Goal: Task Accomplishment & Management: Manage account settings

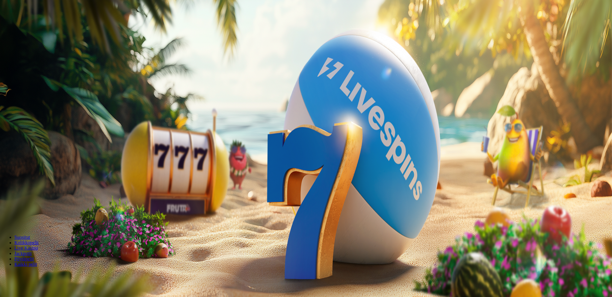
click at [42, 24] on span "Kirjaudu" at bounding box center [41, 21] width 15 height 4
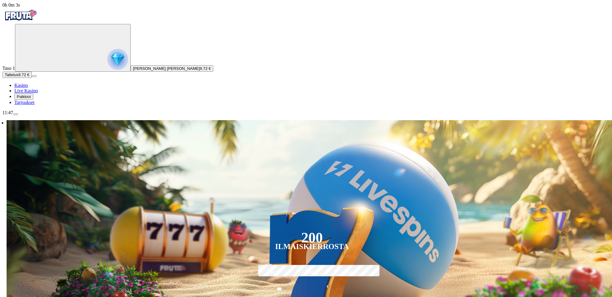
click at [31, 99] on span "Palkkiot" at bounding box center [24, 96] width 14 height 4
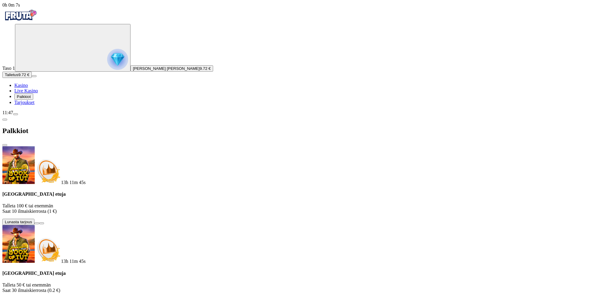
click at [31, 99] on span "Palkkiot" at bounding box center [24, 96] width 14 height 4
click at [5, 145] on span "close icon" at bounding box center [5, 145] width 0 height 0
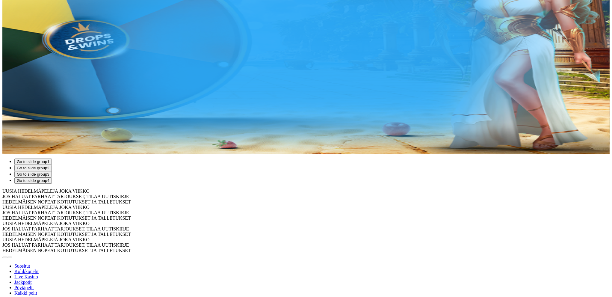
scroll to position [60, 0]
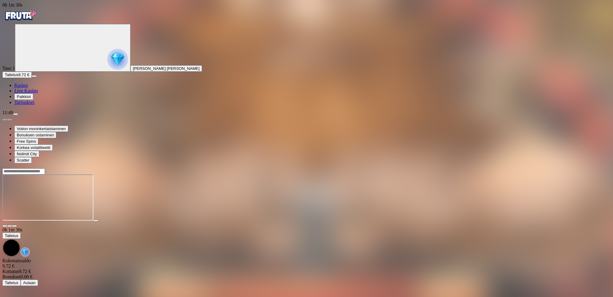
click at [5, 226] on span "close icon" at bounding box center [5, 226] width 0 height 0
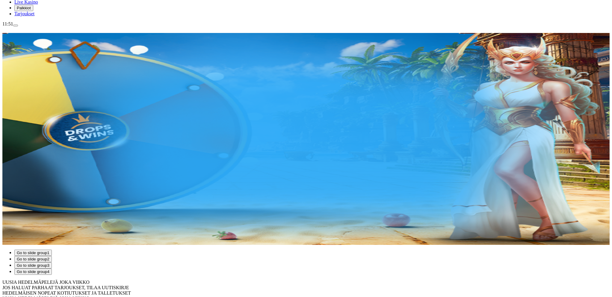
scroll to position [90, 0]
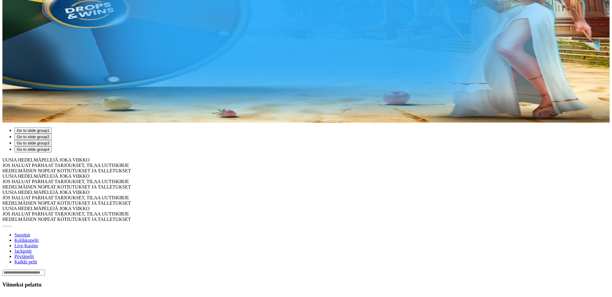
scroll to position [124, 0]
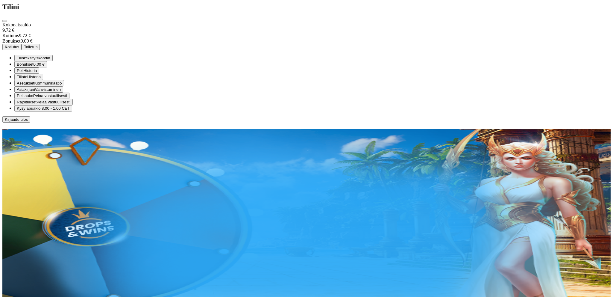
click at [35, 110] on span "Kysy apua" at bounding box center [26, 108] width 19 height 4
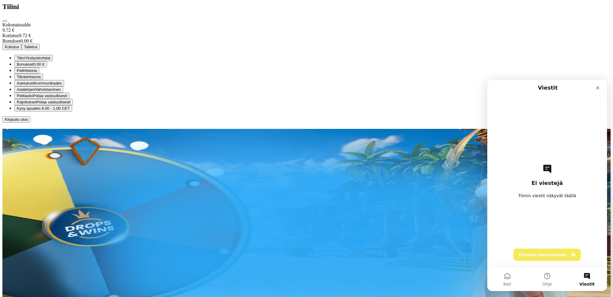
click at [559, 251] on button "Chattaa kanssamme" at bounding box center [547, 254] width 67 height 12
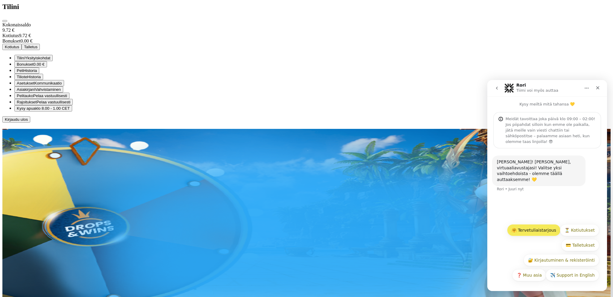
click at [545, 229] on button "🤗 Tervetuliaistarjous" at bounding box center [534, 230] width 54 height 12
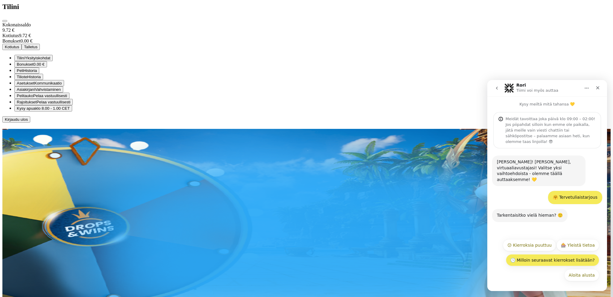
click at [575, 261] on button "🕒 Milloin seuraavat kierrokset lisätään?" at bounding box center [552, 260] width 93 height 12
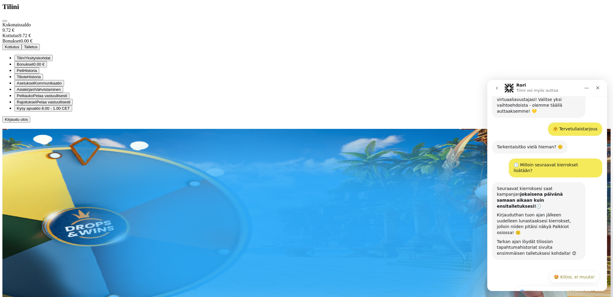
scroll to position [71, 0]
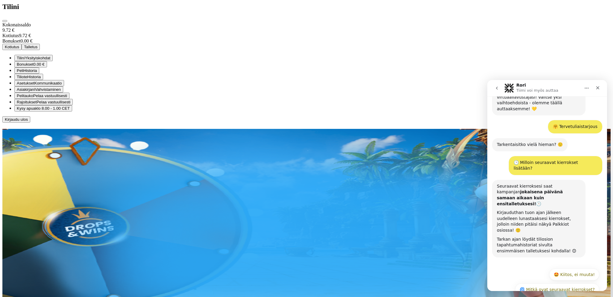
click at [401, 122] on div at bounding box center [306, 122] width 608 height 0
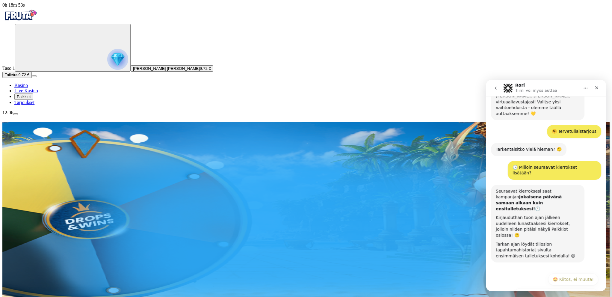
scroll to position [71, 0]
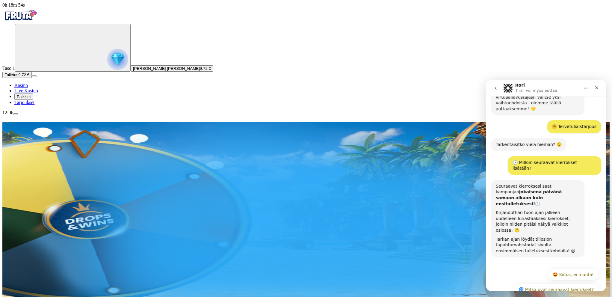
click at [16, 114] on span "menu icon" at bounding box center [16, 114] width 0 height 0
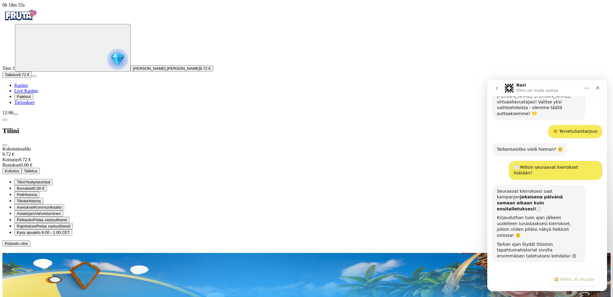
scroll to position [71, 0]
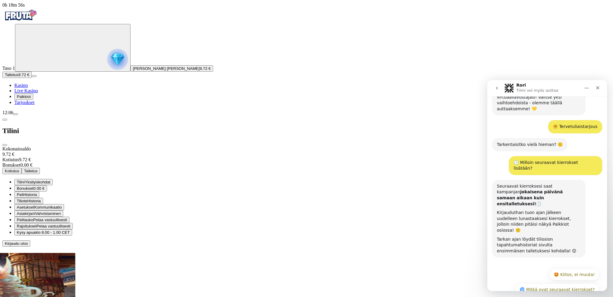
click at [41, 198] on span "Historia" at bounding box center [33, 200] width 13 height 4
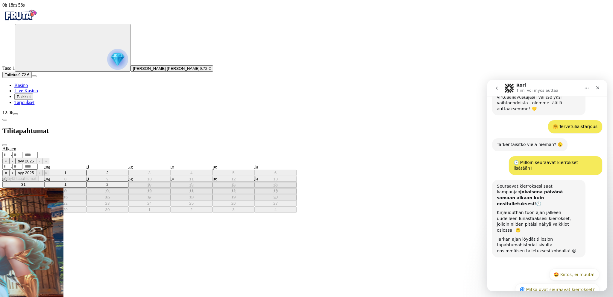
click at [147, 151] on div ". ." at bounding box center [306, 154] width 608 height 6
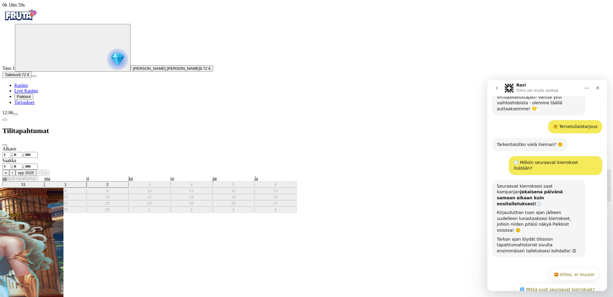
click at [531, 170] on abbr "1" at bounding box center [532, 172] width 2 height 4
type input "*"
type input "****"
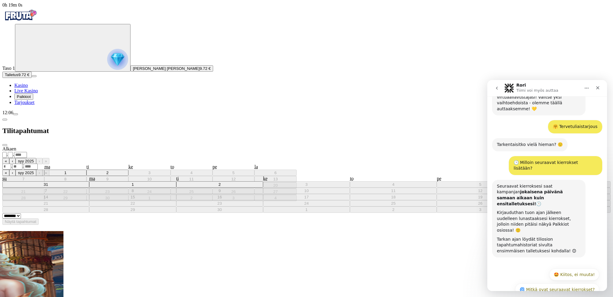
click at [157, 163] on div ". ." at bounding box center [306, 166] width 608 height 6
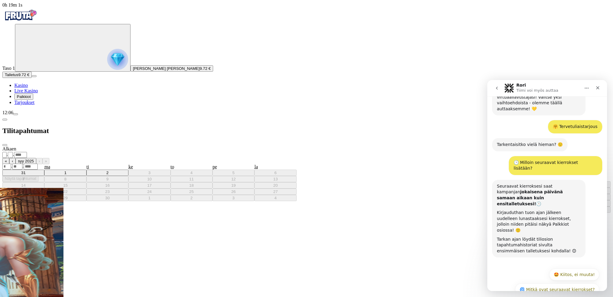
click at [539, 181] on button "2" at bounding box center [546, 184] width 14 height 6
type input "*"
type input "****"
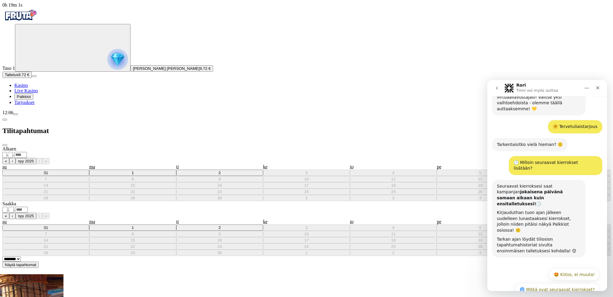
click at [39, 261] on button "Näytä tapahtumat" at bounding box center [20, 264] width 36 height 6
click at [598, 86] on icon "Sulje" at bounding box center [597, 87] width 5 height 5
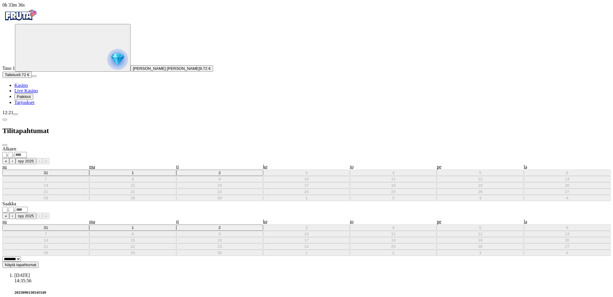
scroll to position [38, 0]
